Goal: Transaction & Acquisition: Download file/media

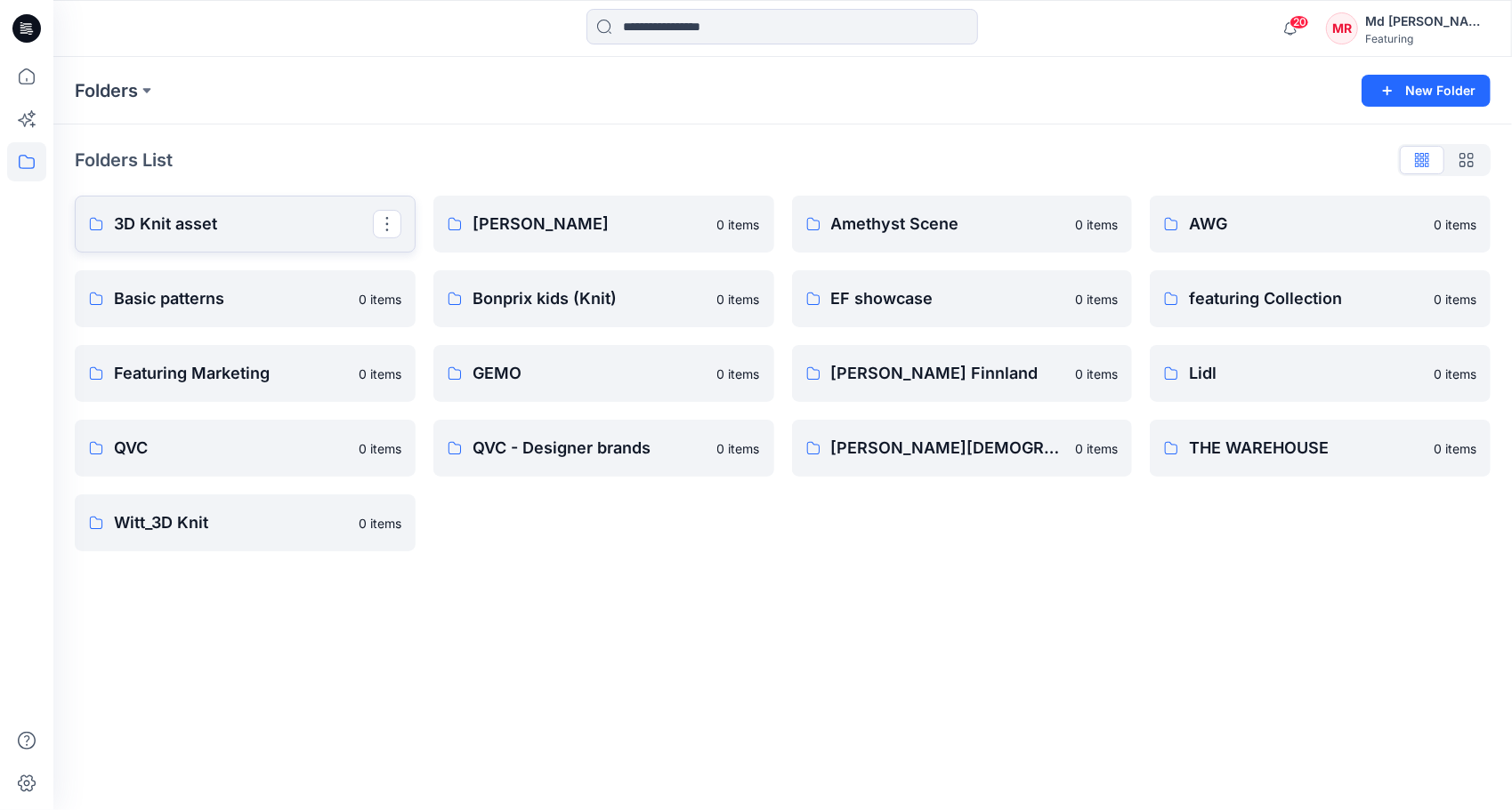
click at [212, 233] on p "3D Knit asset" at bounding box center [243, 225] width 259 height 25
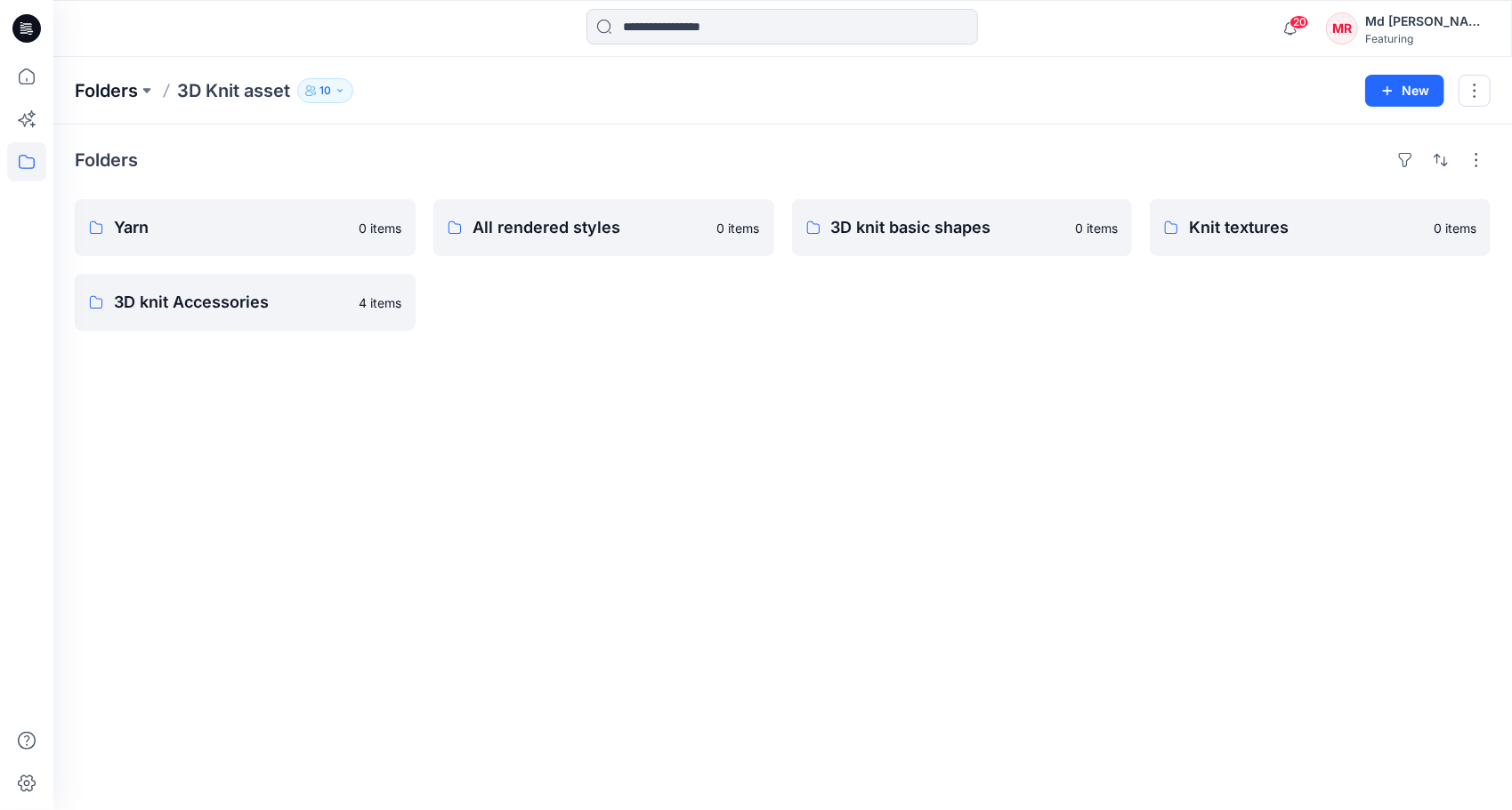
click at [110, 94] on p "Folders" at bounding box center [106, 91] width 63 height 25
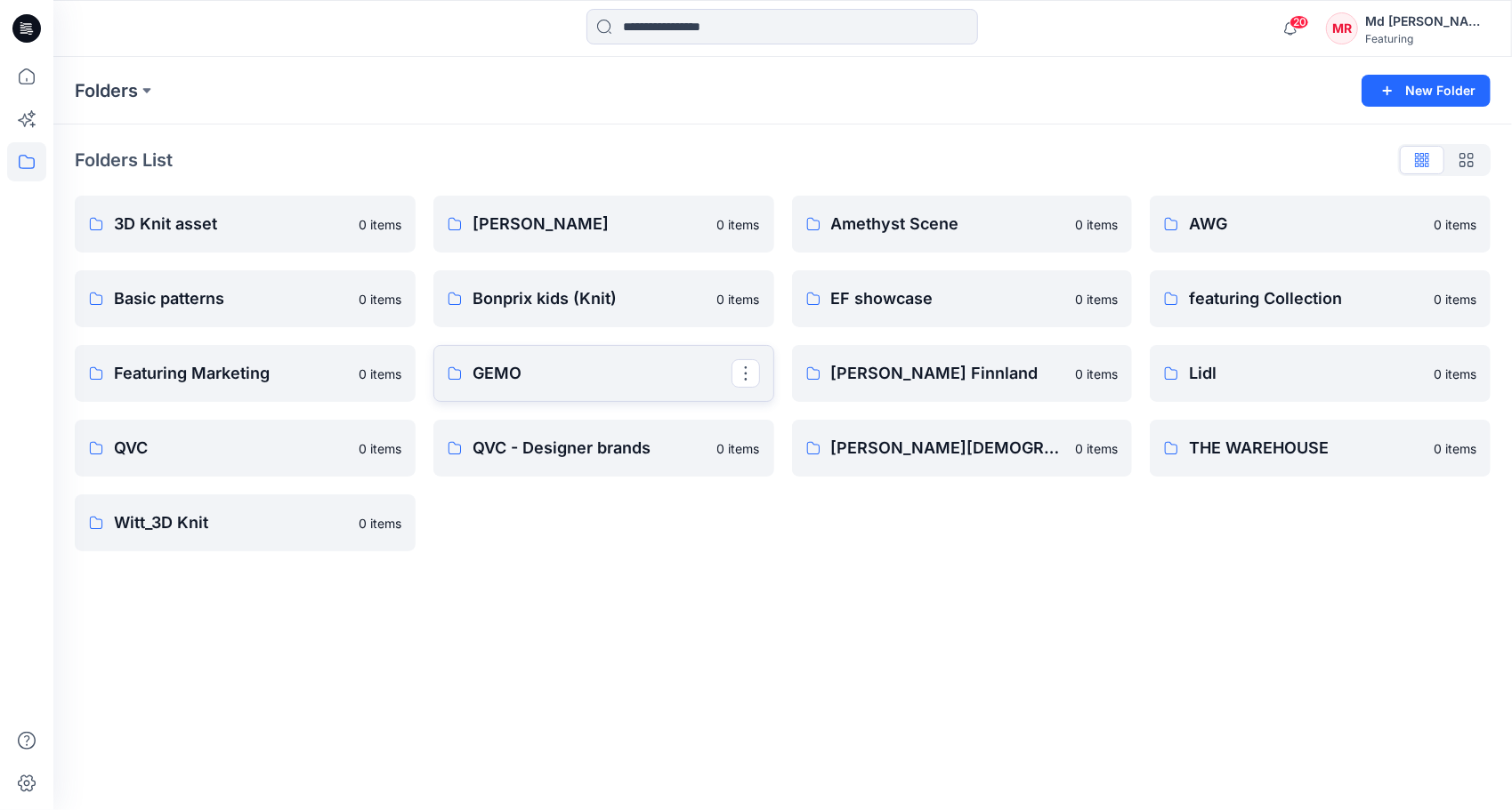
click at [557, 375] on p "GEMO" at bounding box center [602, 373] width 259 height 25
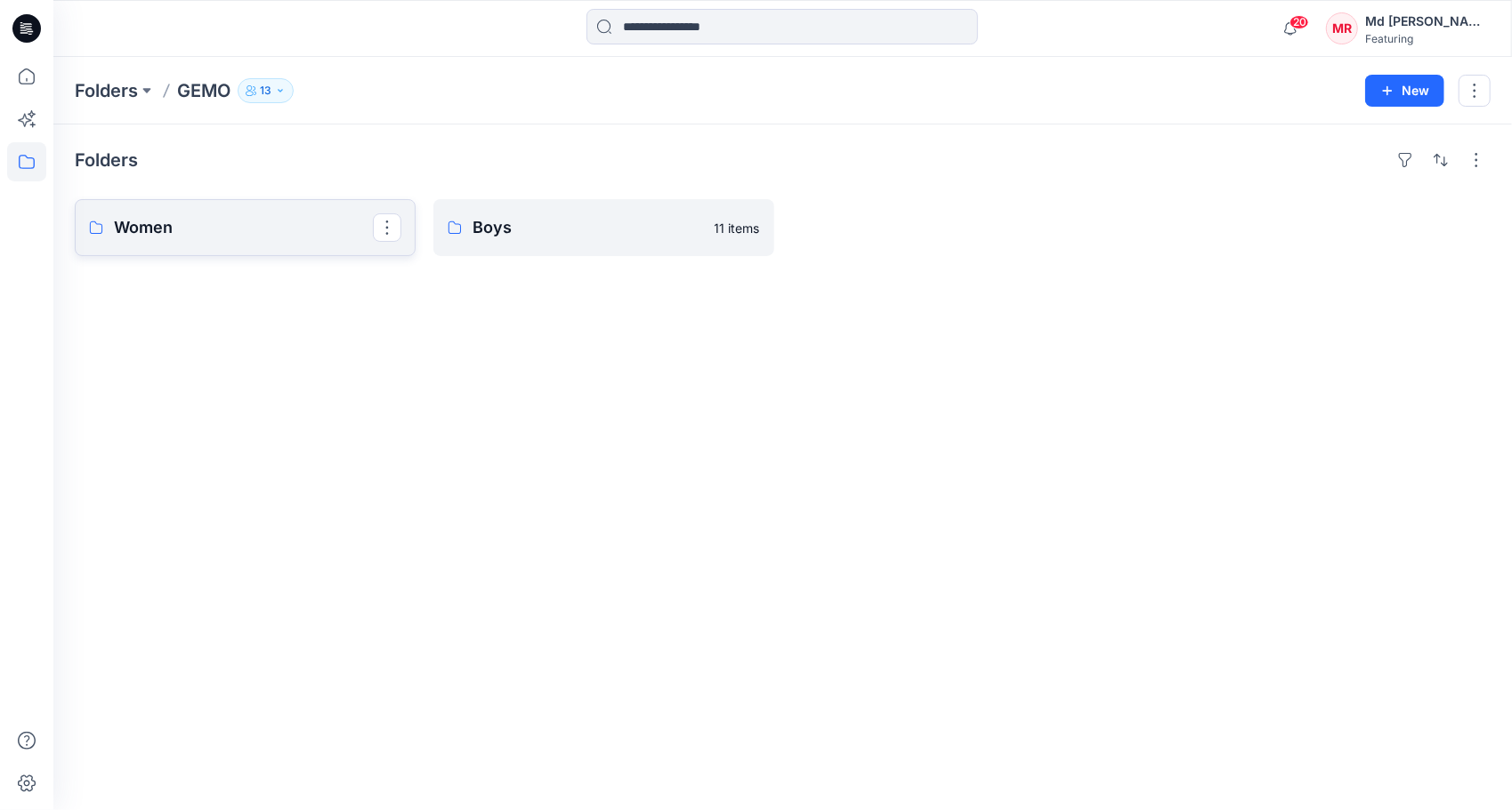
click at [242, 239] on p "Women" at bounding box center [243, 228] width 259 height 25
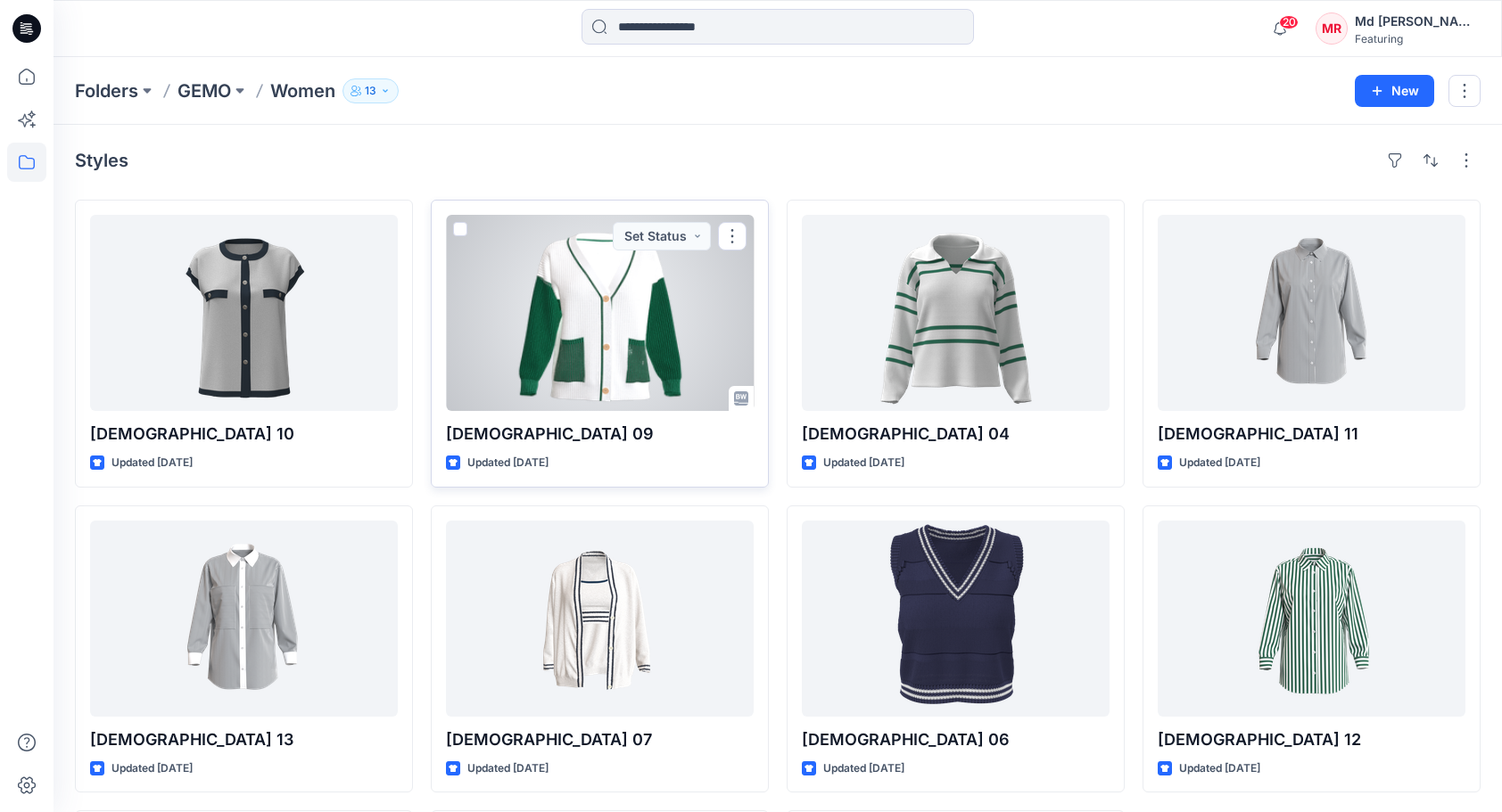
click at [630, 310] on div at bounding box center [600, 314] width 307 height 197
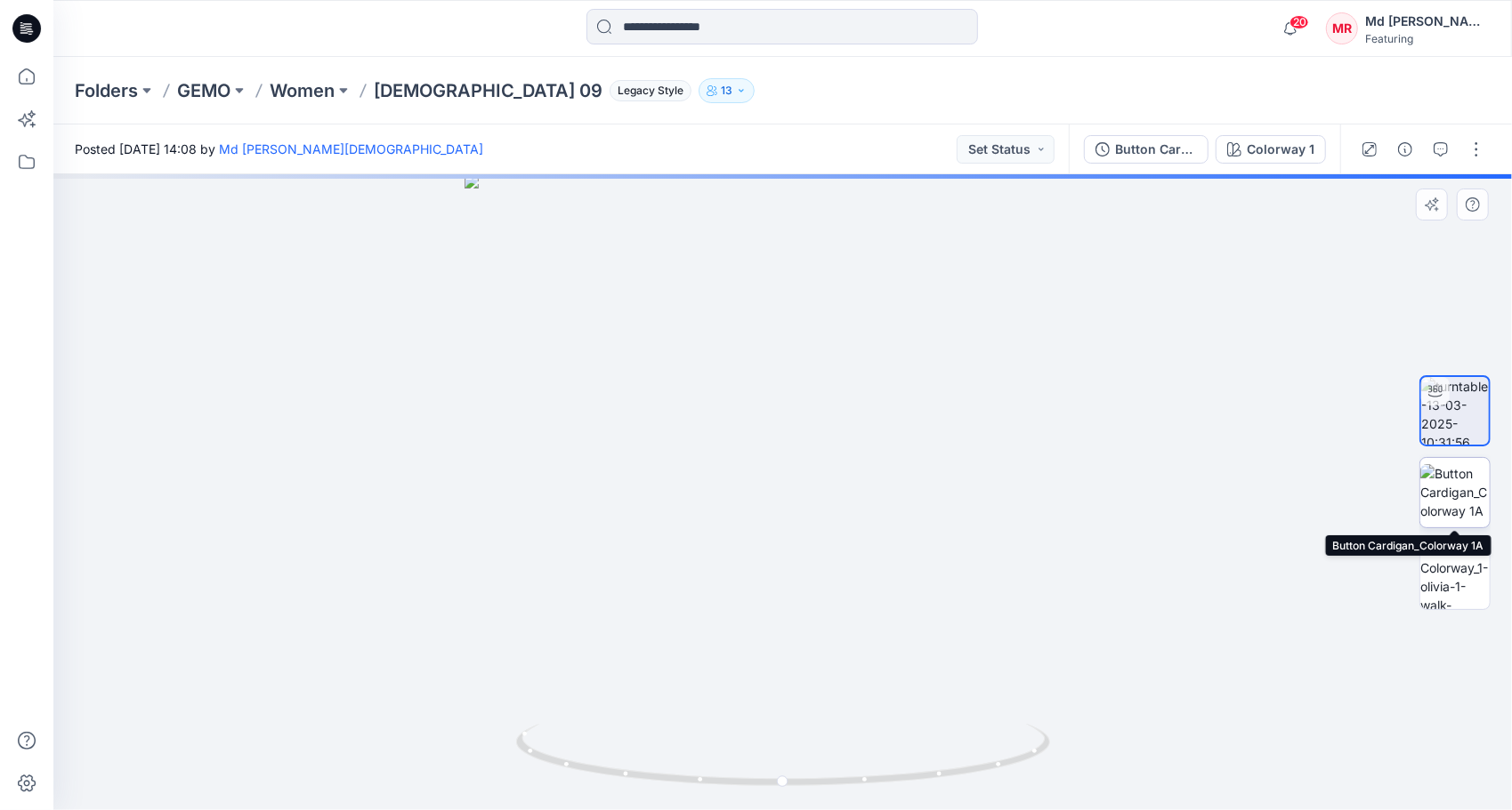
click at [1464, 486] on img at bounding box center [1455, 492] width 70 height 56
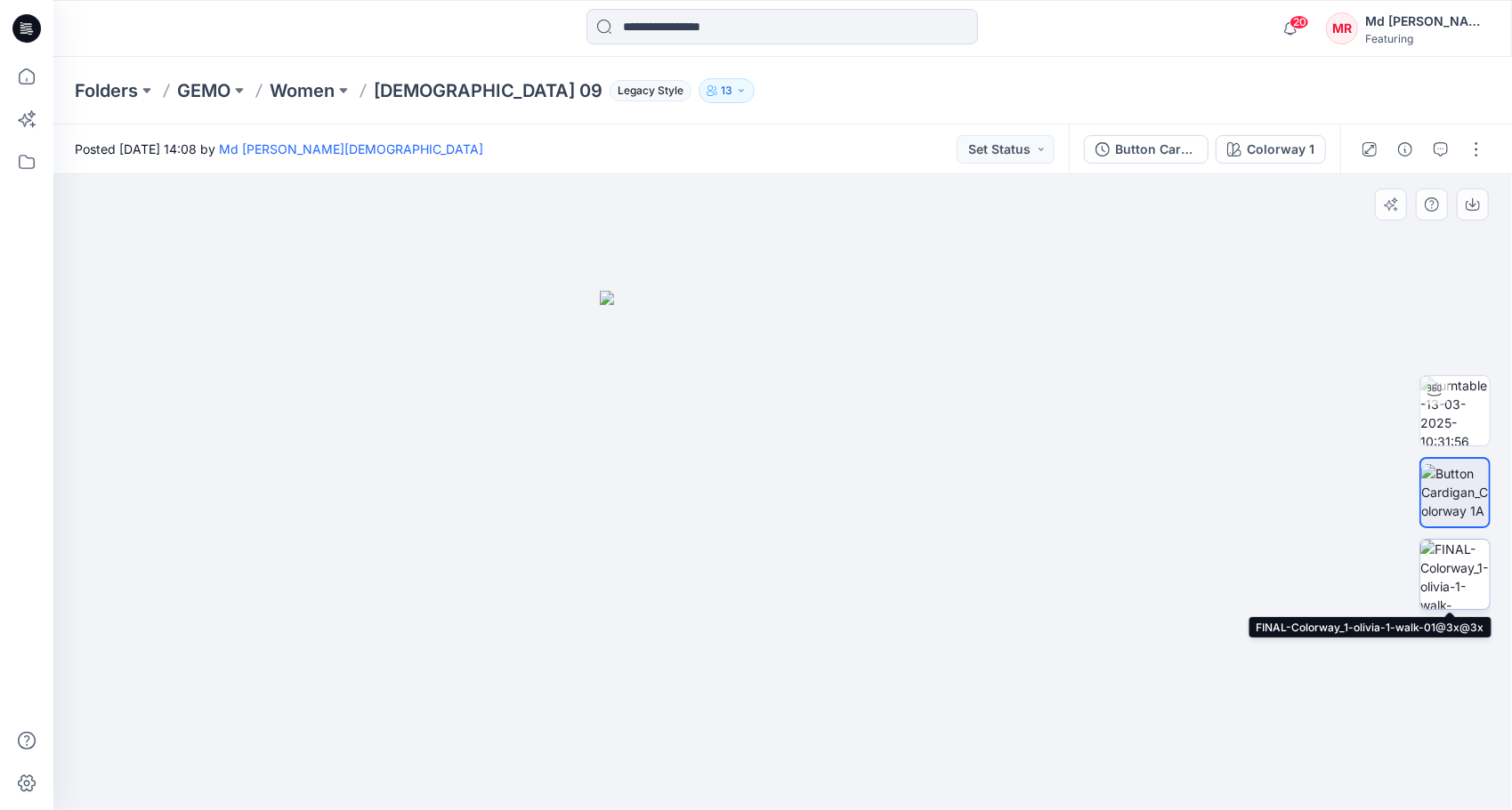
click at [1450, 582] on img at bounding box center [1455, 575] width 70 height 70
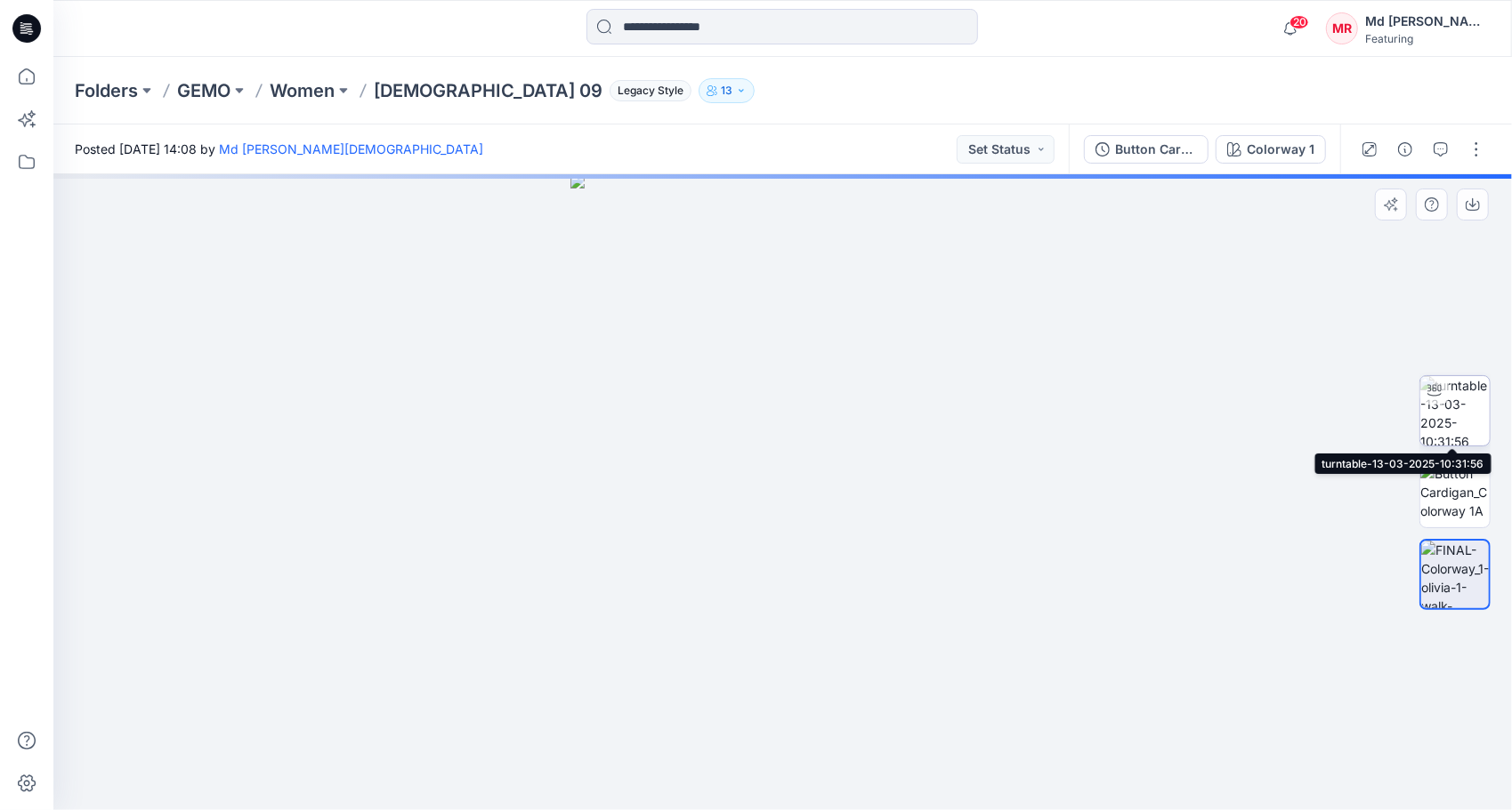
click at [1460, 407] on img at bounding box center [1455, 411] width 70 height 70
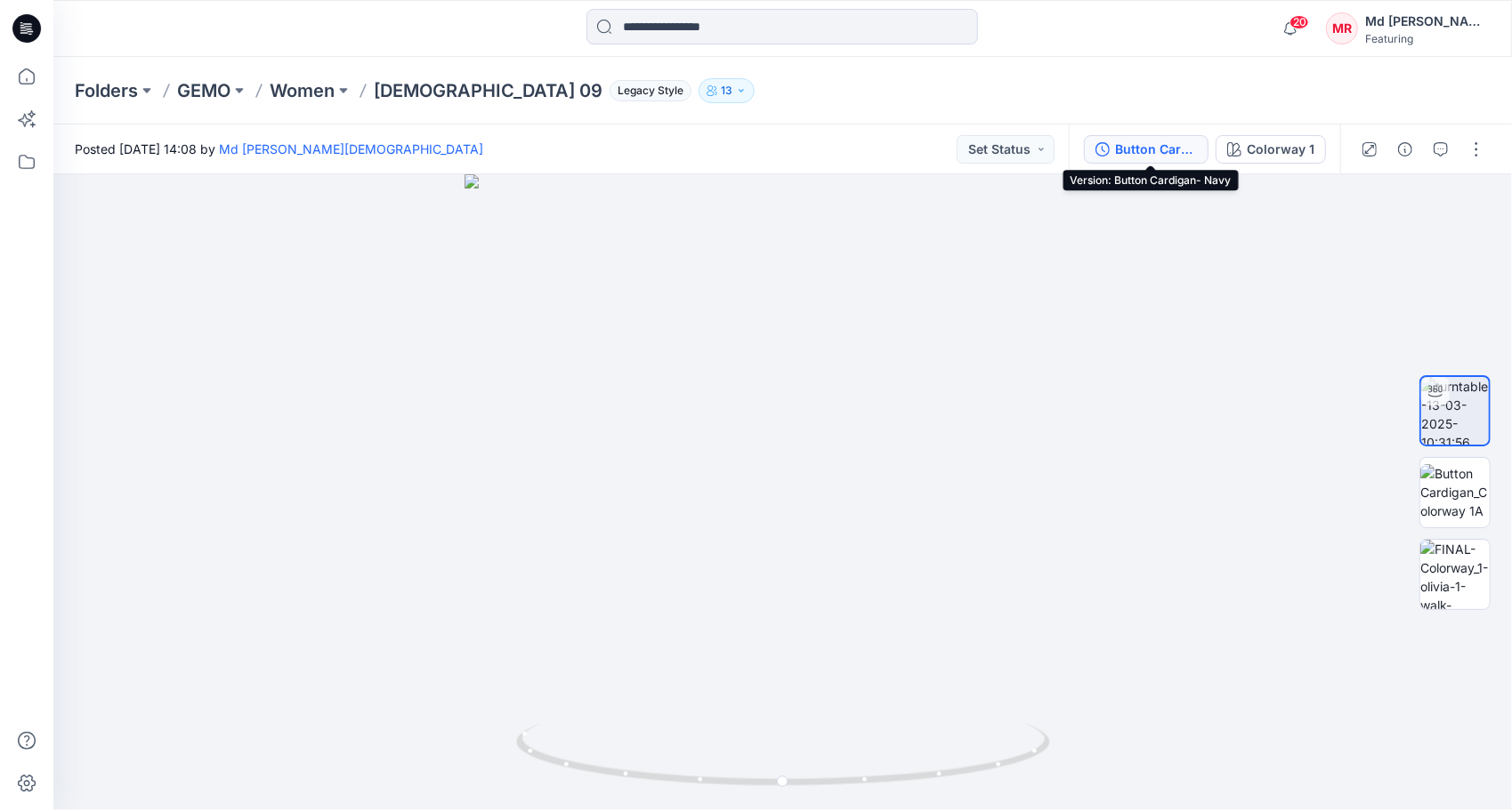
click at [1158, 153] on div "Button Cardigan- Navy" at bounding box center [1156, 150] width 82 height 20
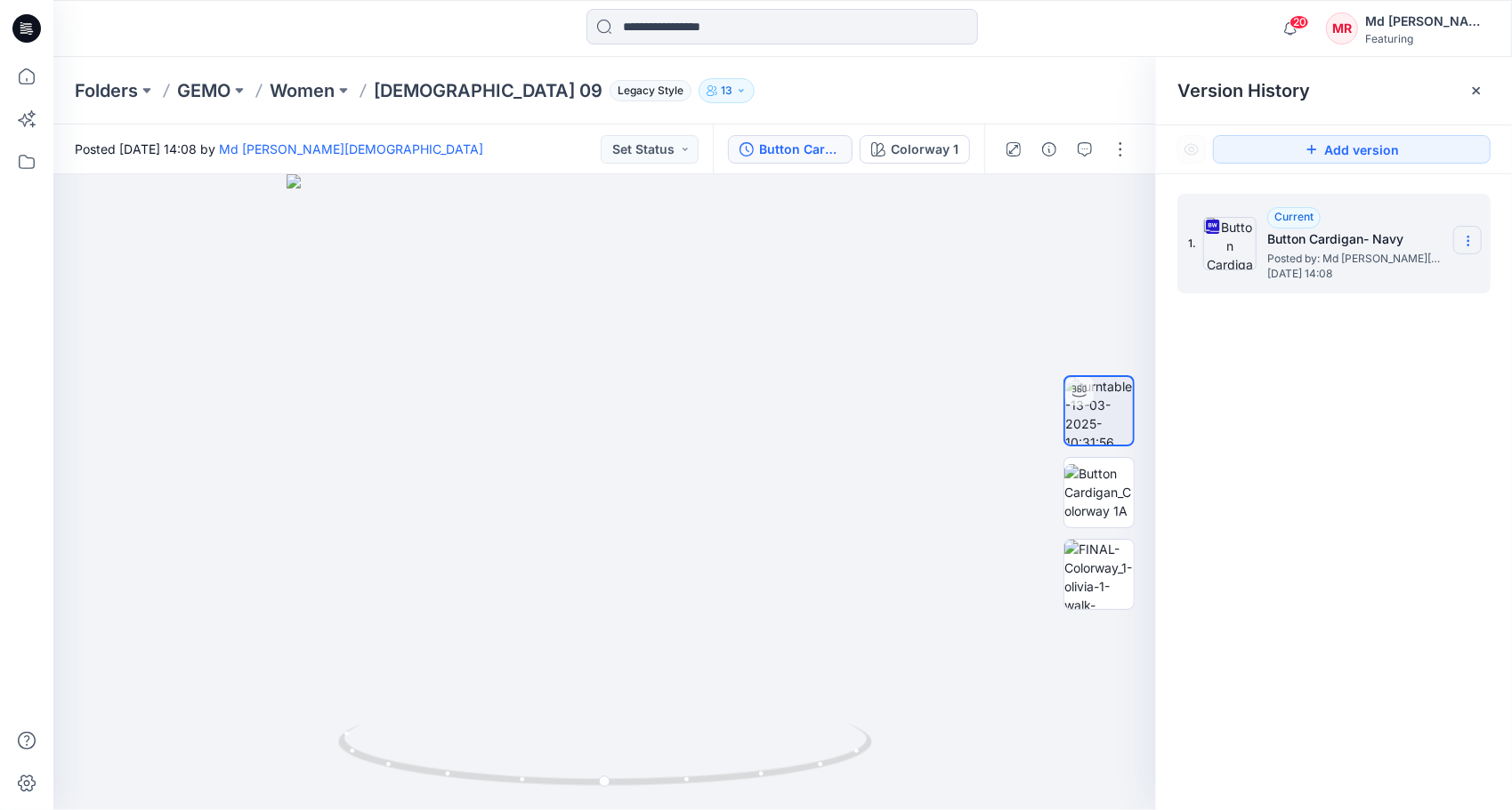
click at [1471, 234] on icon at bounding box center [1468, 241] width 14 height 14
click at [1380, 285] on span "Download Source BW File" at bounding box center [1378, 275] width 150 height 21
click at [957, 84] on div "Folders GEMO Women [DEMOGRAPHIC_DATA] 09 Legacy Style 13" at bounding box center [713, 91] width 1277 height 25
click at [1472, 241] on icon at bounding box center [1468, 241] width 14 height 14
click at [1118, 89] on div "Folders GEMO Women [DEMOGRAPHIC_DATA] 09 Legacy Style 13" at bounding box center [713, 91] width 1277 height 25
